Goal: Information Seeking & Learning: Learn about a topic

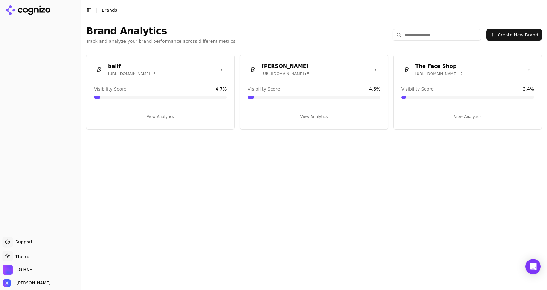
click at [318, 80] on div "Dr. Groot https://dev.lgbeauty.com Visibility Score 4.6 % View Analytics" at bounding box center [314, 91] width 148 height 75
click at [313, 115] on button "View Analytics" at bounding box center [313, 116] width 133 height 10
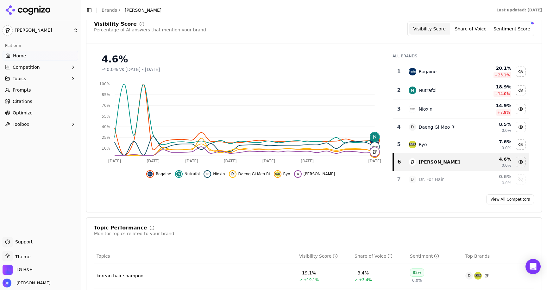
scroll to position [87, 0]
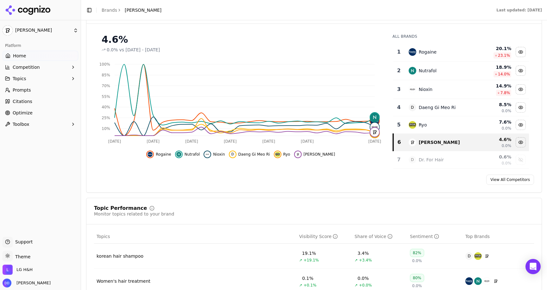
click at [30, 115] on span "Optimize" at bounding box center [23, 112] width 20 height 6
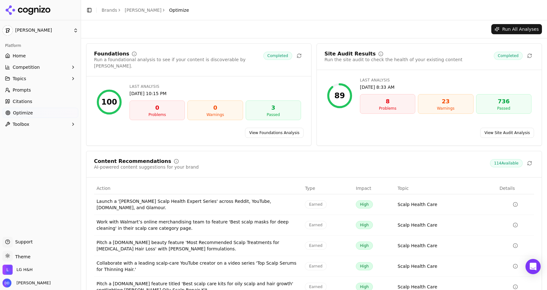
click at [495, 130] on link "View Site Audit Analysis" at bounding box center [507, 133] width 54 height 10
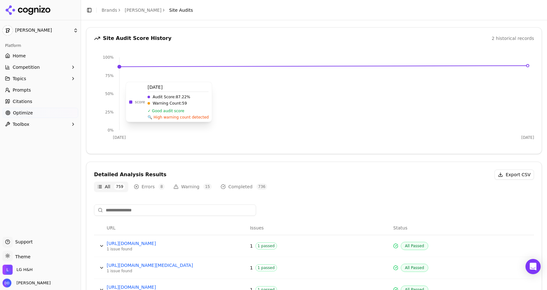
scroll to position [66, 0]
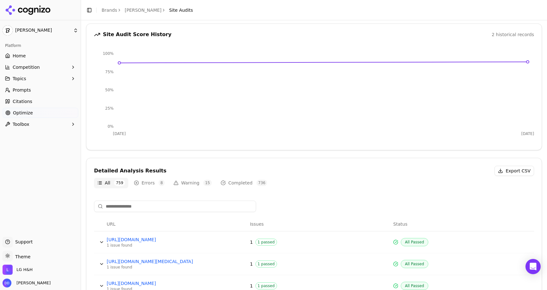
click at [180, 178] on button "Warning 15" at bounding box center [192, 183] width 45 height 10
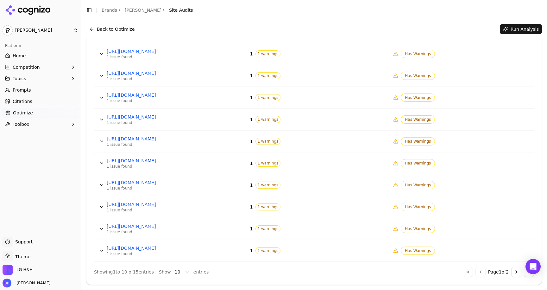
scroll to position [227, 0]
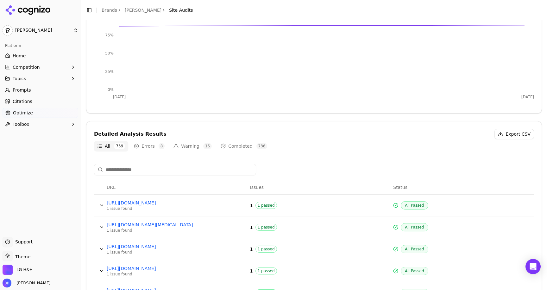
scroll to position [109, 0]
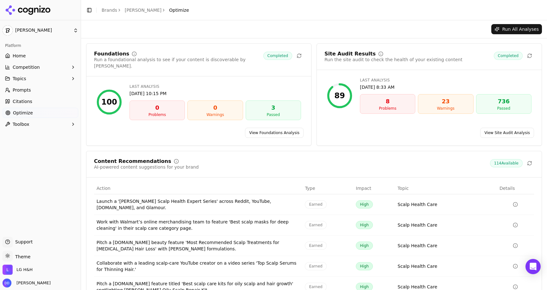
click at [492, 128] on link "View Site Audit Analysis" at bounding box center [507, 133] width 54 height 10
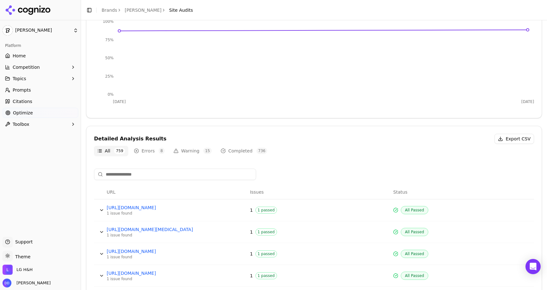
scroll to position [115, 0]
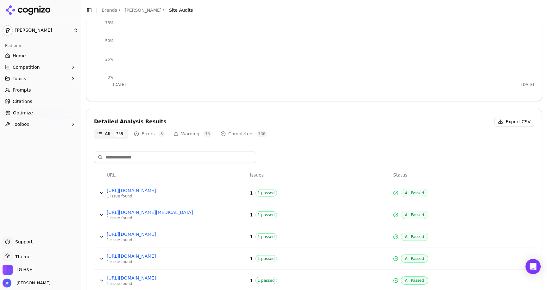
click at [184, 130] on button "Warning 15" at bounding box center [192, 133] width 45 height 10
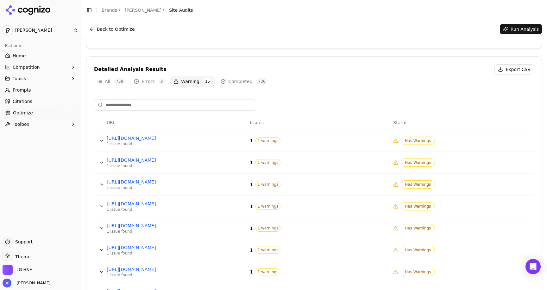
scroll to position [155, 0]
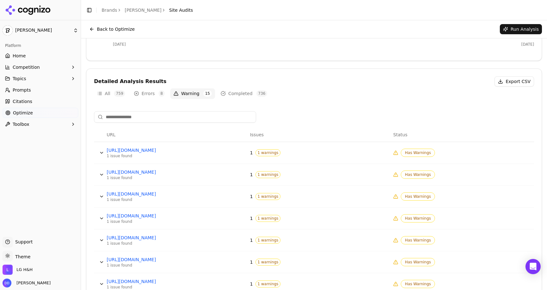
click at [147, 93] on button "Errors 8" at bounding box center [149, 93] width 37 height 10
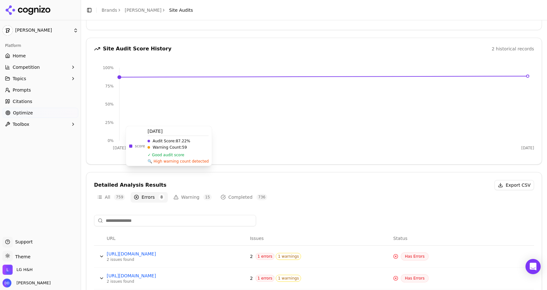
scroll to position [91, 0]
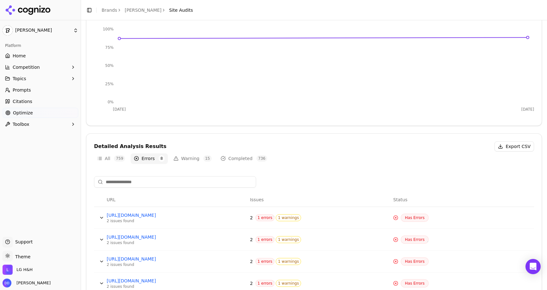
click at [189, 161] on button "Warning 15" at bounding box center [192, 158] width 45 height 10
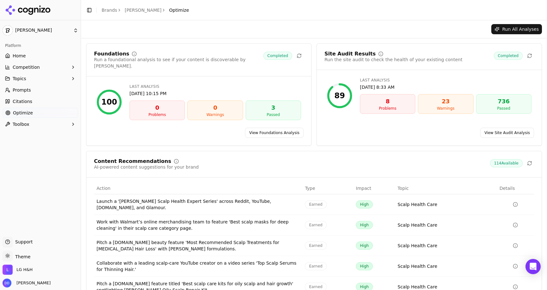
click at [504, 128] on link "View Site Audit Analysis" at bounding box center [507, 133] width 54 height 10
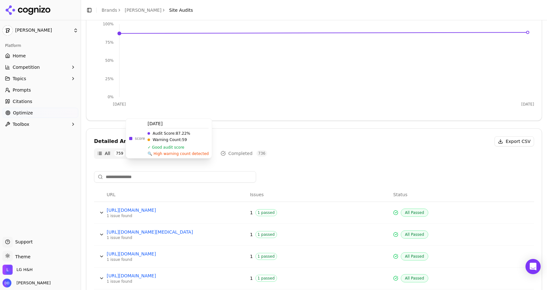
scroll to position [183, 0]
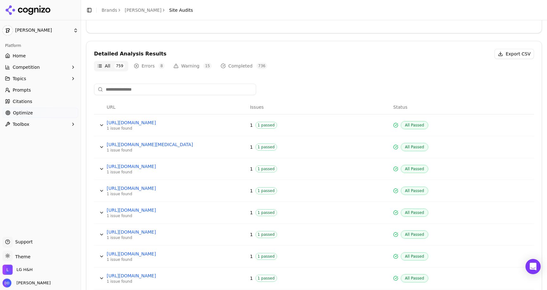
click at [144, 68] on button "Errors 8" at bounding box center [149, 66] width 37 height 10
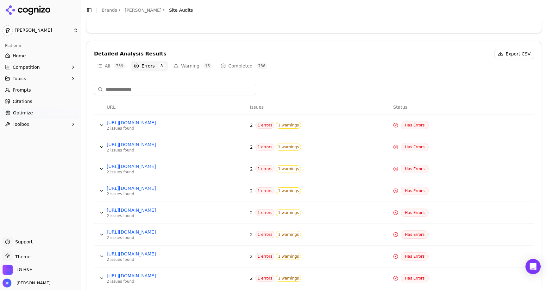
click at [101, 125] on button "Data table" at bounding box center [102, 125] width 10 height 10
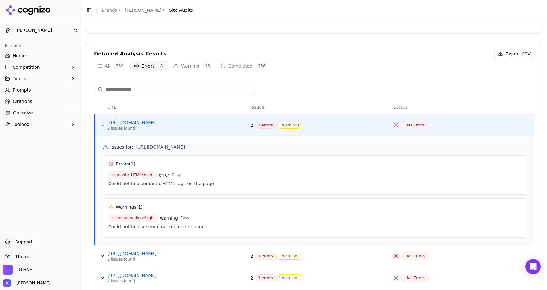
click at [101, 125] on button "Data table" at bounding box center [103, 125] width 10 height 10
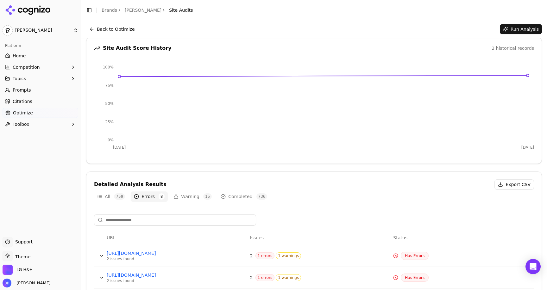
scroll to position [48, 0]
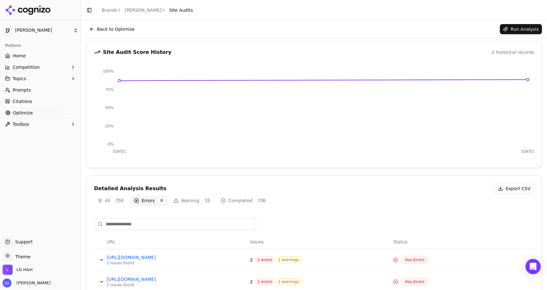
click at [109, 10] on link "Brands" at bounding box center [110, 10] width 16 height 5
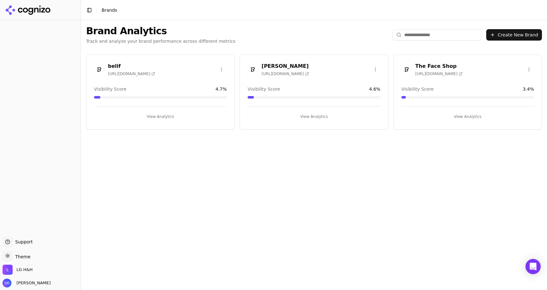
click at [318, 116] on button "View Analytics" at bounding box center [313, 116] width 133 height 10
click at [169, 116] on button "View Analytics" at bounding box center [160, 116] width 133 height 10
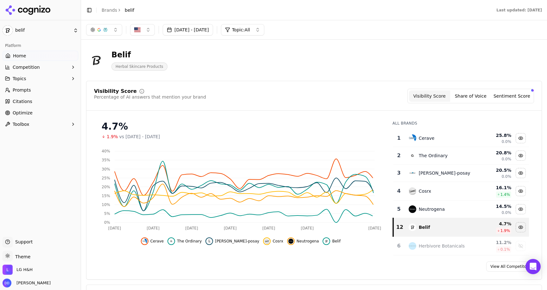
click at [36, 112] on link "Optimize" at bounding box center [41, 113] width 76 height 10
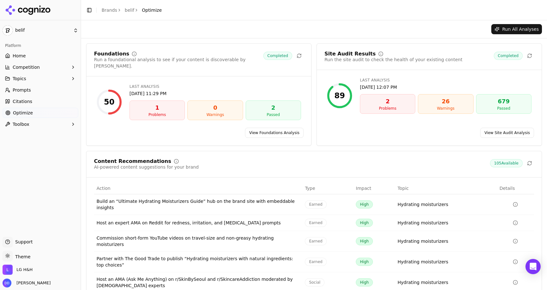
click at [488, 128] on link "View Site Audit Analysis" at bounding box center [507, 133] width 54 height 10
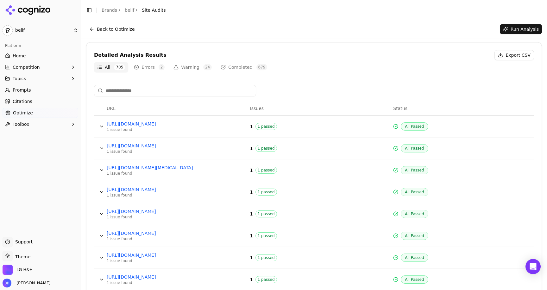
scroll to position [178, 0]
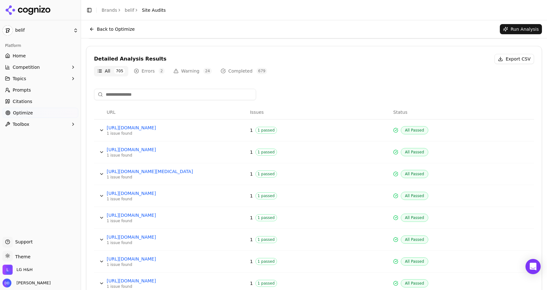
click at [108, 15] on header "Toggle Sidebar Brands belif Site Audits" at bounding box center [314, 10] width 466 height 20
click at [106, 10] on link "Brands" at bounding box center [110, 10] width 16 height 5
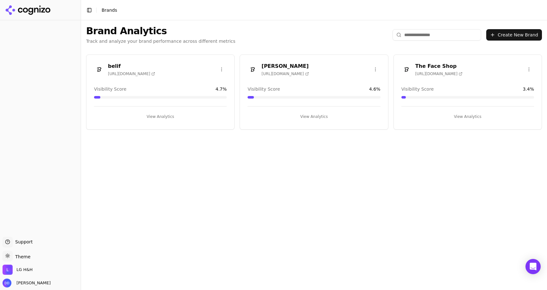
click at [187, 10] on header "Toggle Sidebar Brands" at bounding box center [314, 10] width 466 height 20
click at [184, 9] on header "Toggle Sidebar Brands" at bounding box center [314, 10] width 466 height 20
click at [312, 116] on button "View Analytics" at bounding box center [313, 116] width 133 height 10
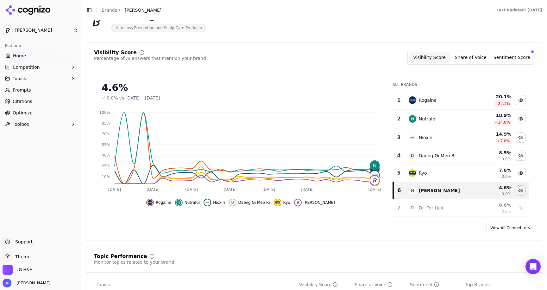
click at [511, 57] on button "Sentiment Score" at bounding box center [511, 57] width 41 height 11
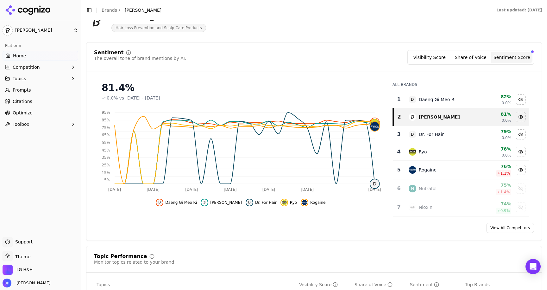
click at [475, 59] on button "Share of Voice" at bounding box center [470, 57] width 41 height 11
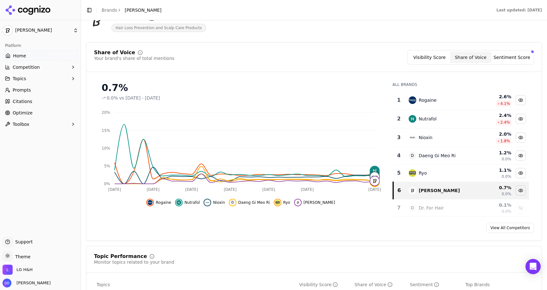
click at [436, 55] on button "Visibility Score" at bounding box center [429, 57] width 41 height 11
